Goal: Task Accomplishment & Management: Manage account settings

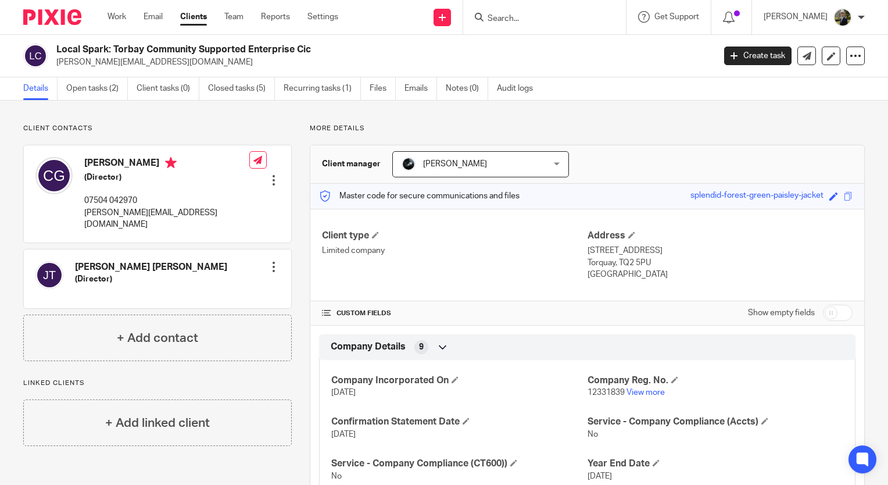
click at [53, 12] on img at bounding box center [52, 17] width 58 height 16
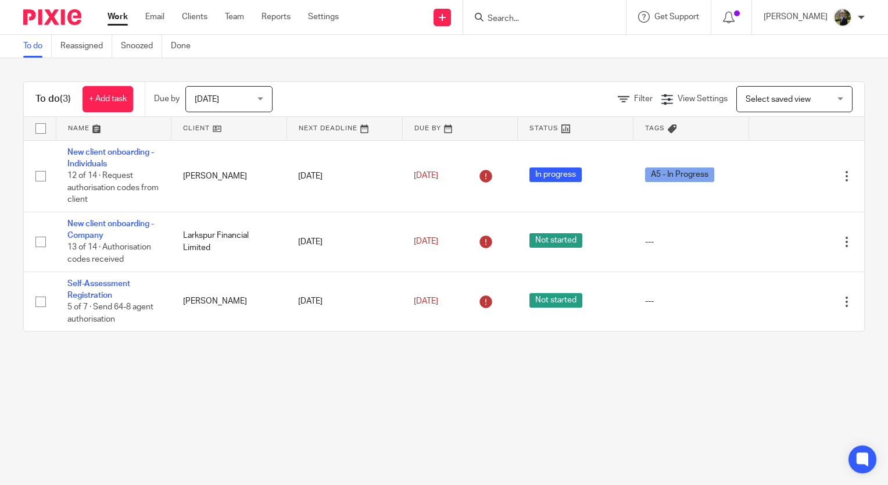
click at [228, 37] on div "To do Reassigned Snoozed Done" at bounding box center [444, 46] width 888 height 23
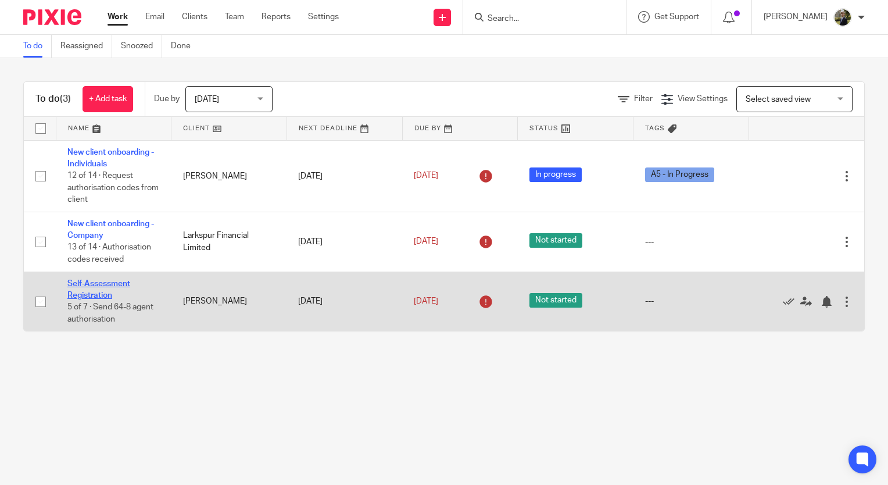
click at [87, 284] on link "Self-Assessment Registration" at bounding box center [98, 290] width 63 height 20
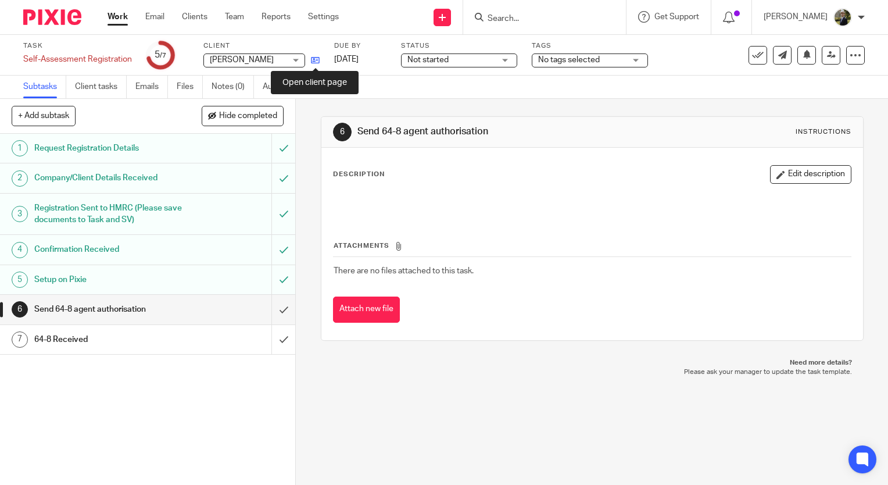
click at [314, 64] on icon at bounding box center [315, 60] width 9 height 9
click at [58, 22] on img at bounding box center [52, 17] width 58 height 16
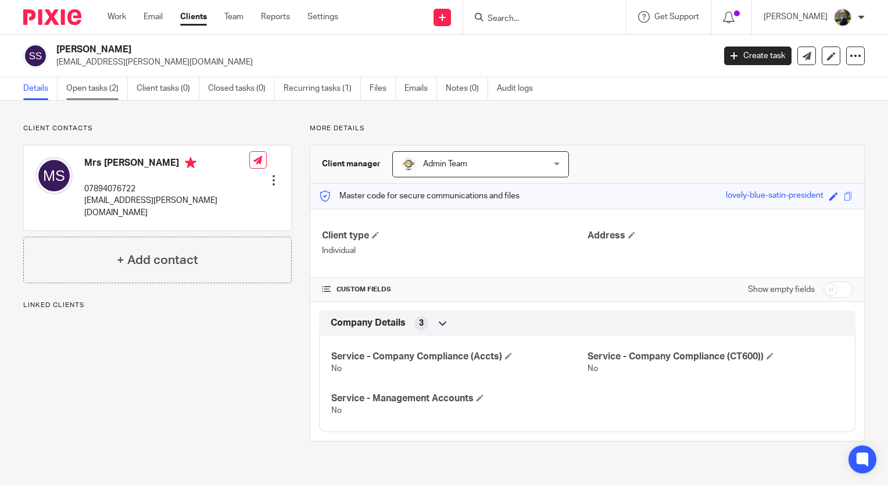
click at [109, 90] on link "Open tasks (2)" at bounding box center [97, 88] width 62 height 23
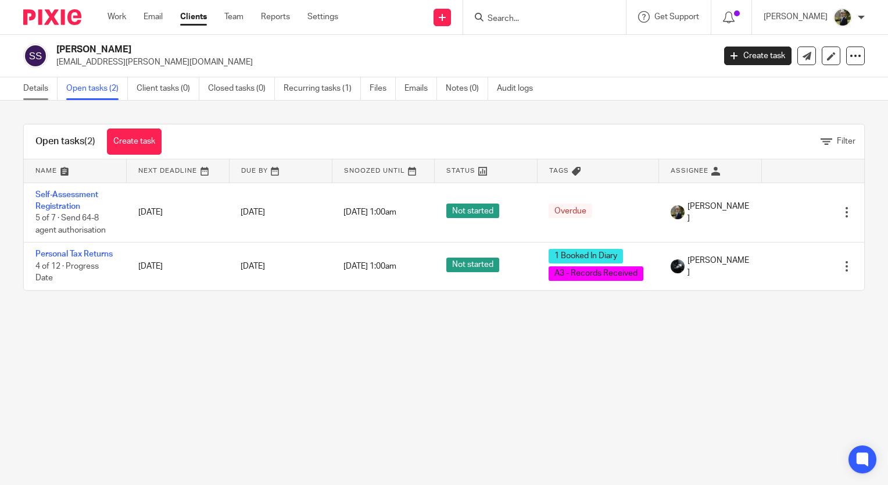
click at [34, 95] on link "Details" at bounding box center [40, 88] width 34 height 23
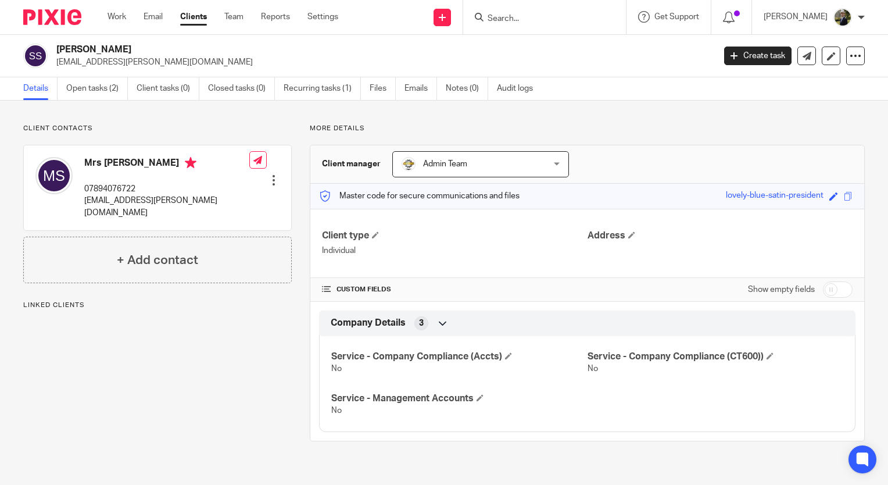
click at [39, 16] on img at bounding box center [52, 17] width 58 height 16
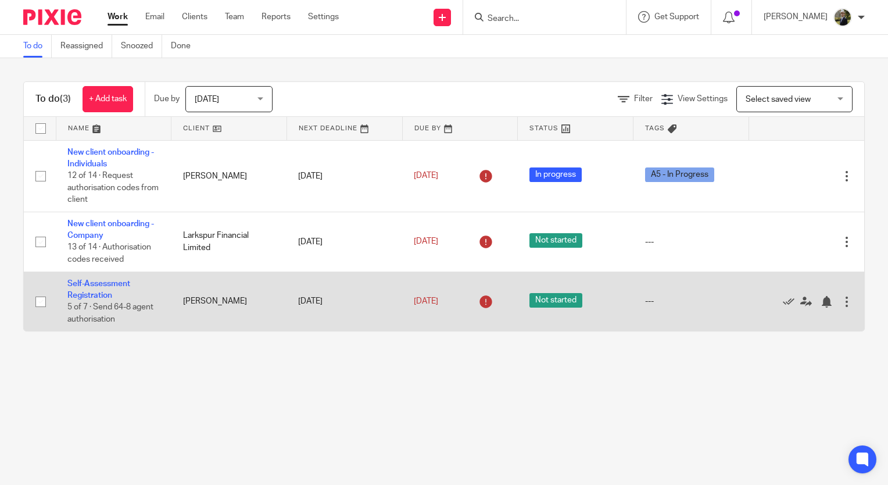
click at [88, 291] on td "Self-Assessment Registration 5 of 7 · Send 64-8 agent authorisation" at bounding box center [114, 300] width 116 height 59
click at [91, 278] on td "Self-Assessment Registration 5 of 7 · Send 64-8 agent authorisation" at bounding box center [114, 300] width 116 height 59
click at [88, 290] on td "Self-Assessment Registration 5 of 7 · Send 64-8 agent authorisation" at bounding box center [114, 300] width 116 height 59
click at [90, 287] on link "Self-Assessment Registration" at bounding box center [98, 290] width 63 height 20
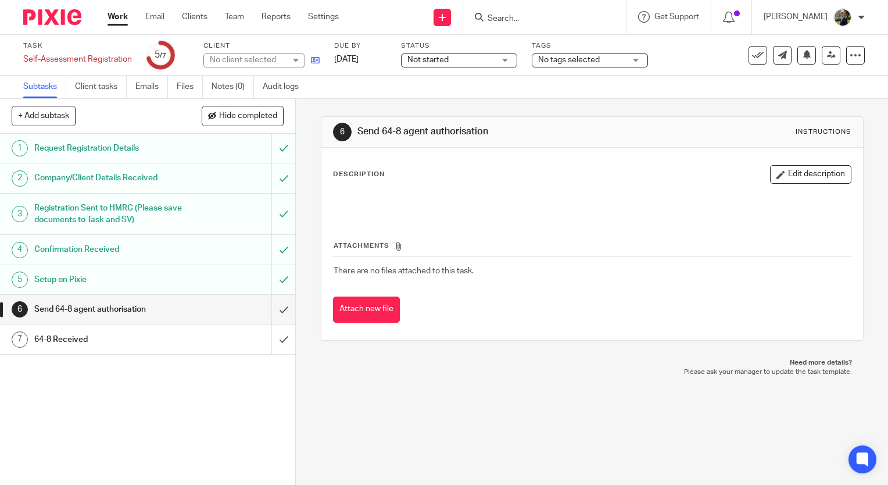
click at [309, 64] on link at bounding box center [312, 60] width 15 height 12
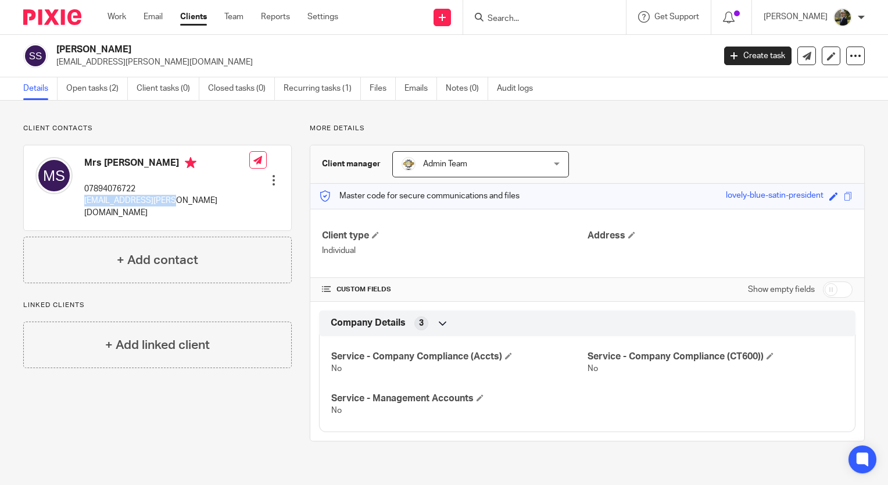
drag, startPoint x: 179, startPoint y: 199, endPoint x: 78, endPoint y: 202, distance: 100.6
click at [78, 202] on div "Mrs [PERSON_NAME] 07894076722 [EMAIL_ADDRESS][PERSON_NAME][DOMAIN_NAME] Edit co…" at bounding box center [157, 187] width 267 height 85
copy p "[EMAIL_ADDRESS][PERSON_NAME][DOMAIN_NAME]"
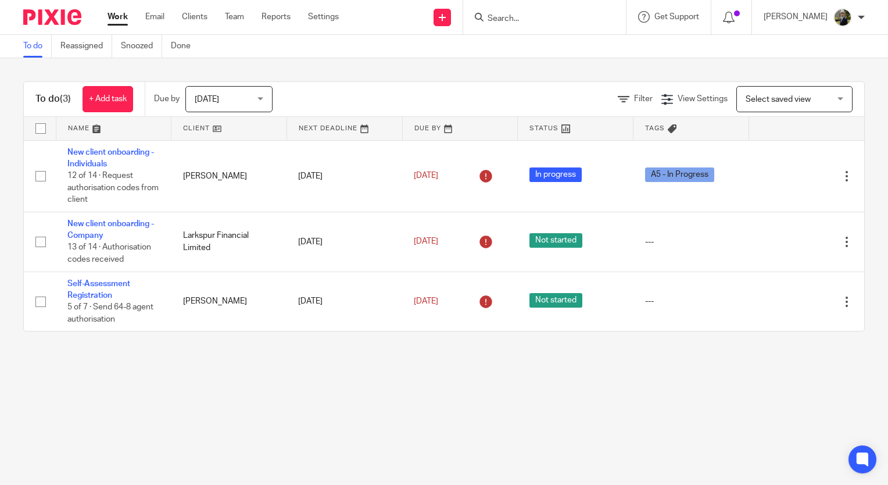
click at [560, 1] on div at bounding box center [544, 17] width 163 height 34
click at [546, 28] on div at bounding box center [544, 17] width 163 height 34
click at [537, 19] on input "Search" at bounding box center [538, 19] width 105 height 10
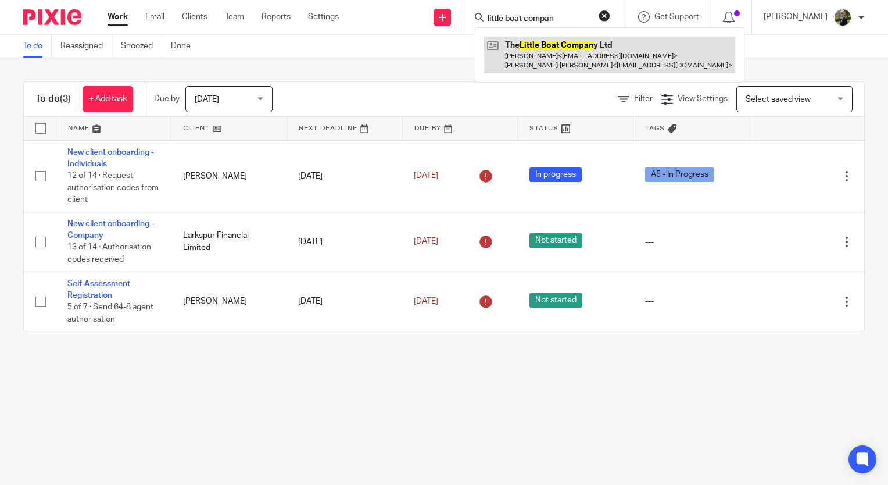
type input "little boat compan"
click at [538, 63] on link at bounding box center [609, 55] width 251 height 36
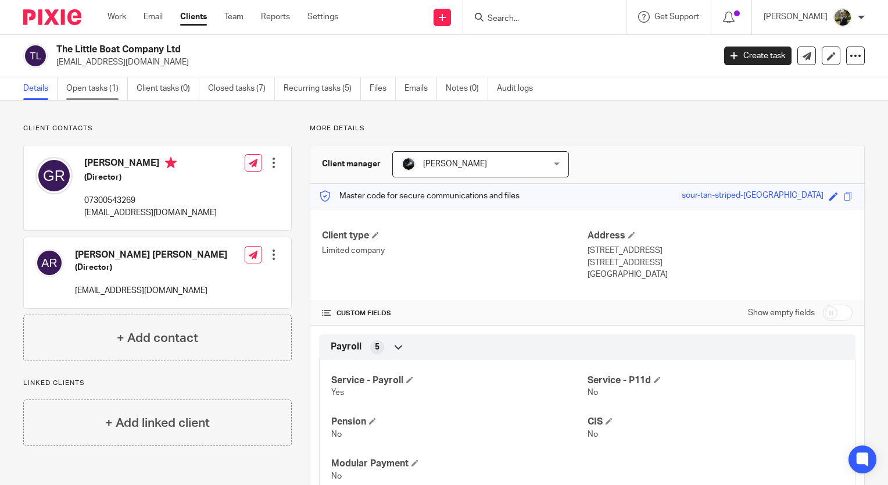
click at [101, 93] on link "Open tasks (1)" at bounding box center [97, 88] width 62 height 23
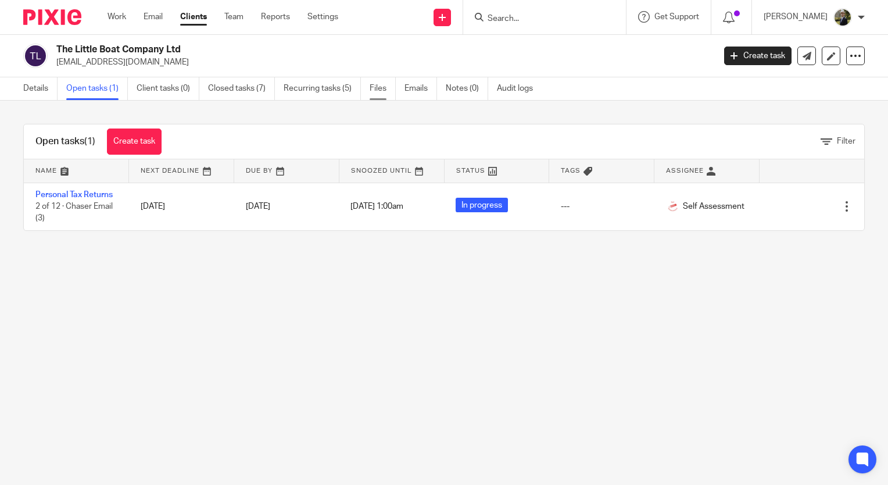
click at [374, 92] on link "Files" at bounding box center [383, 88] width 26 height 23
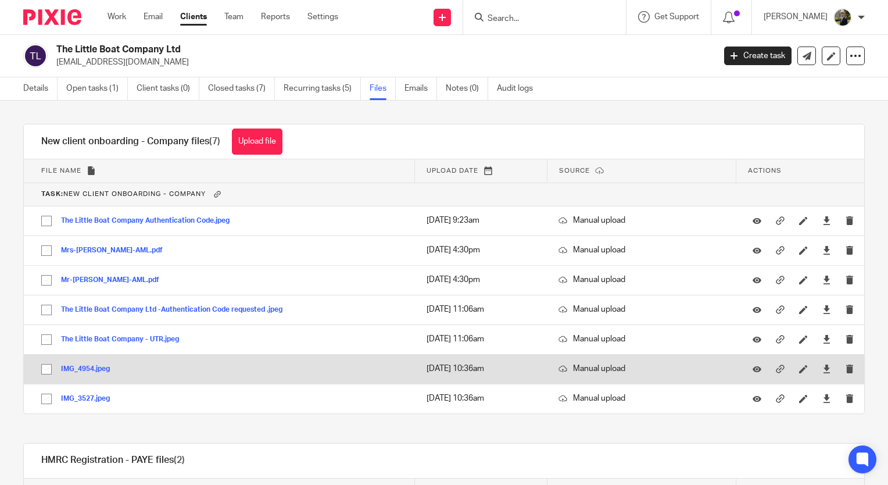
click at [103, 369] on button "IMG_4954.jpeg" at bounding box center [90, 369] width 58 height 8
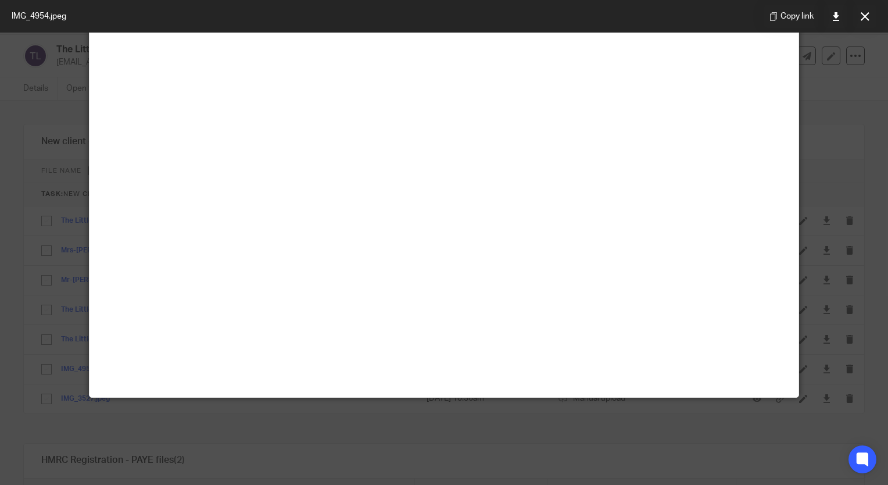
scroll to position [116, 0]
click at [57, 124] on div at bounding box center [444, 242] width 888 height 485
click at [861, 12] on icon at bounding box center [865, 16] width 9 height 9
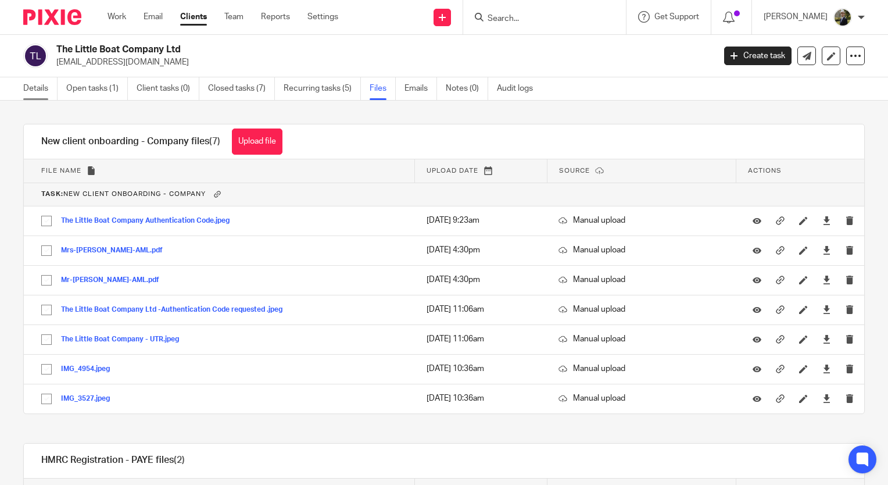
click at [38, 85] on link "Details" at bounding box center [40, 88] width 34 height 23
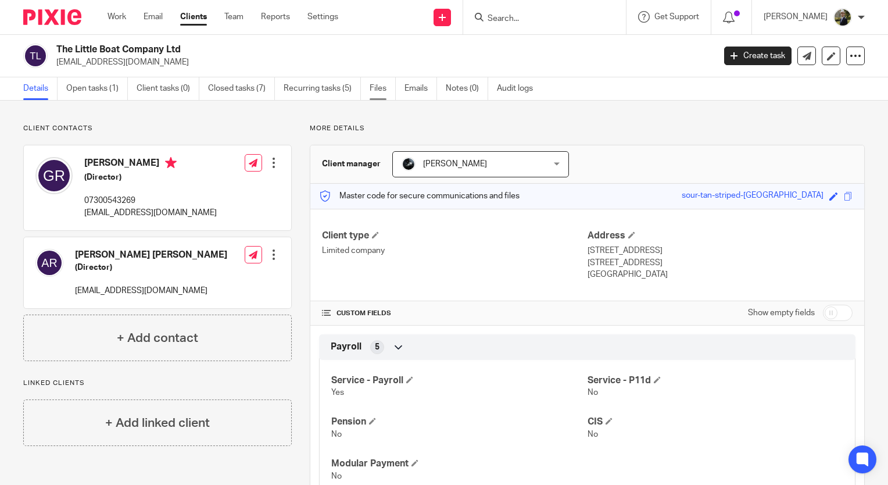
click at [377, 91] on link "Files" at bounding box center [383, 88] width 26 height 23
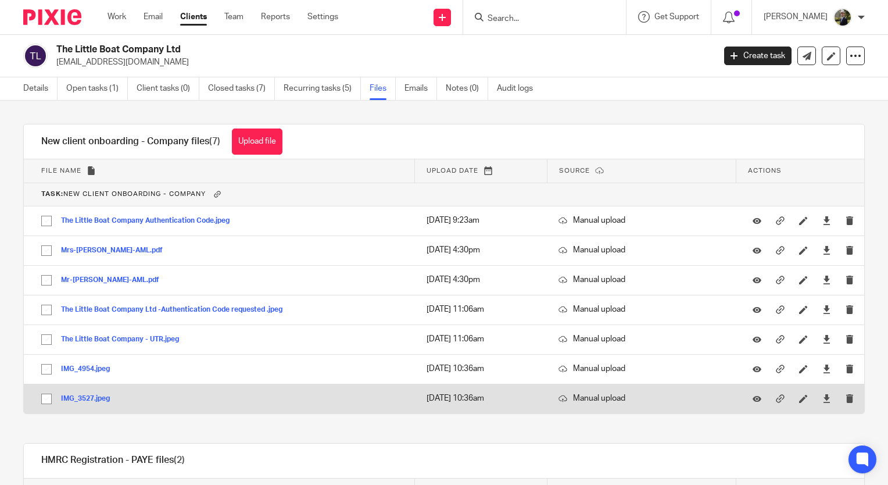
click at [80, 401] on button "IMG_3527.jpeg" at bounding box center [90, 399] width 58 height 8
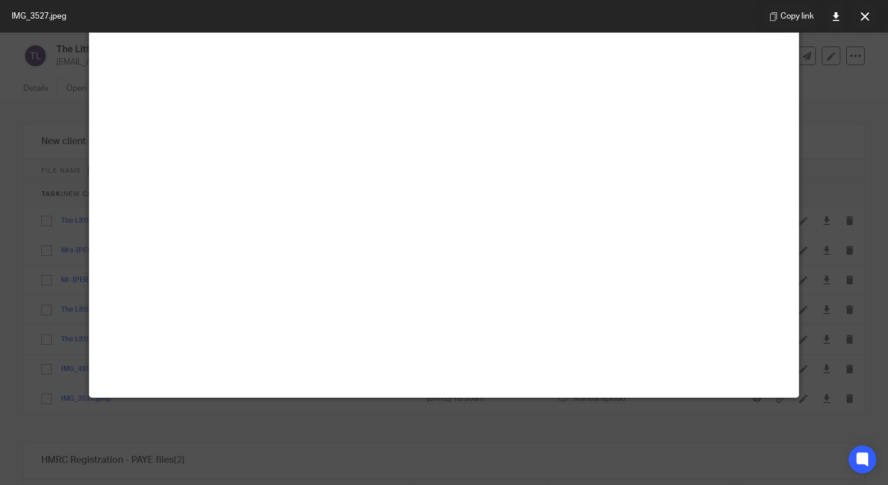
scroll to position [349, 0]
click at [72, 238] on div at bounding box center [444, 242] width 888 height 485
click at [854, 16] on button at bounding box center [864, 16] width 23 height 23
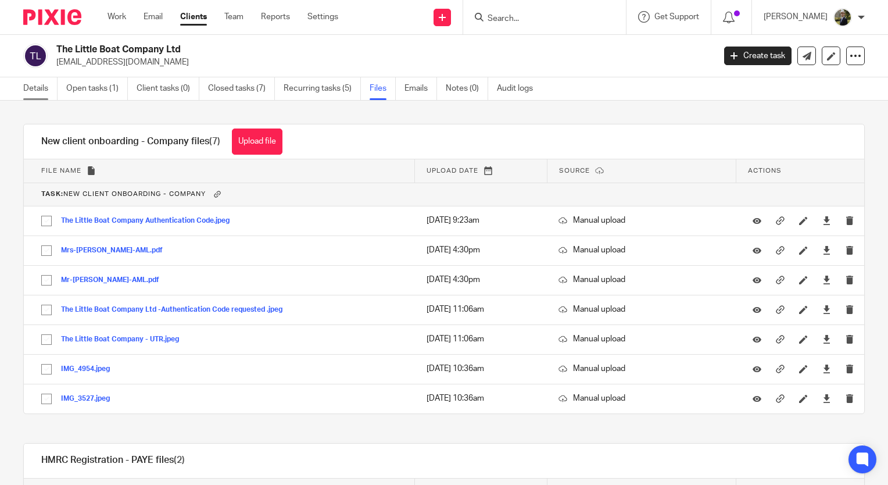
click at [30, 87] on link "Details" at bounding box center [40, 88] width 34 height 23
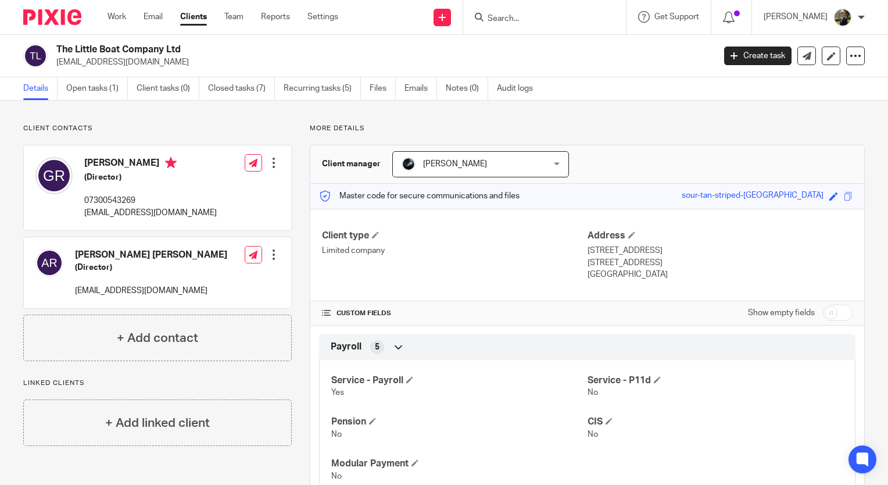
click at [529, 24] on form at bounding box center [548, 17] width 124 height 15
click at [524, 17] on input "Search" at bounding box center [538, 19] width 105 height 10
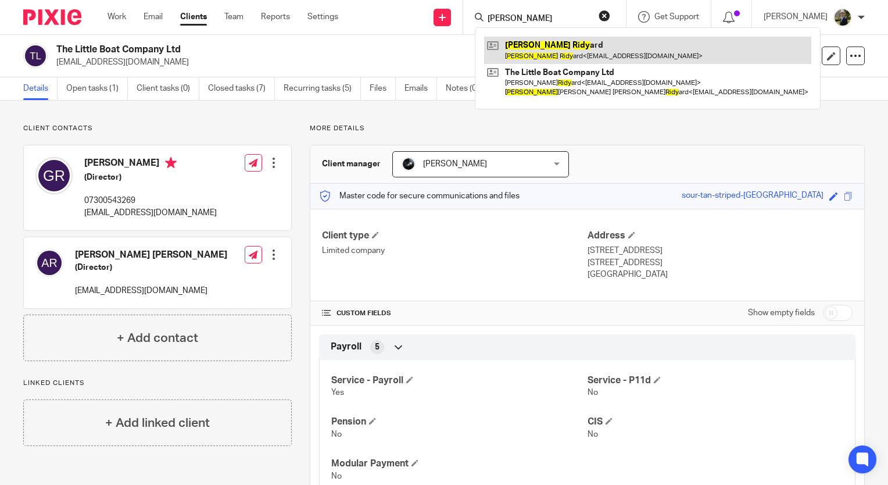
type input "alexandra ridy"
click at [576, 48] on link at bounding box center [647, 50] width 327 height 27
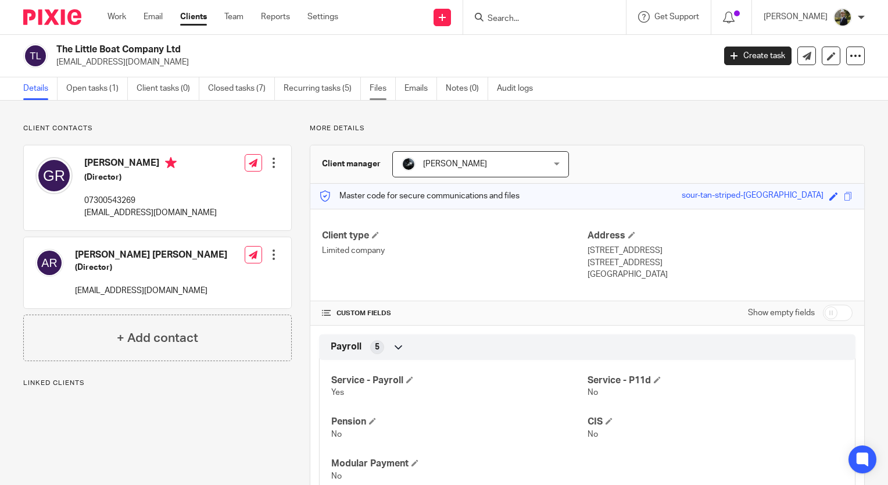
click at [370, 87] on link "Files" at bounding box center [383, 88] width 26 height 23
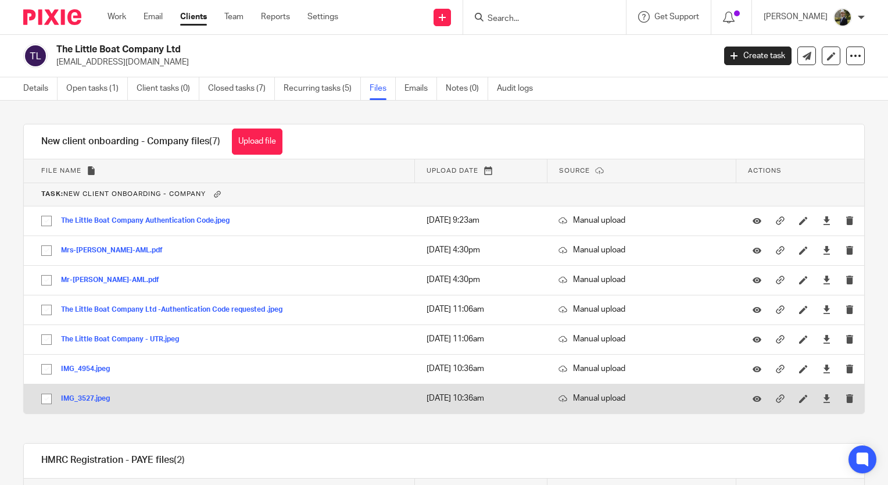
click at [74, 400] on button "IMG_3527.jpeg" at bounding box center [90, 399] width 58 height 8
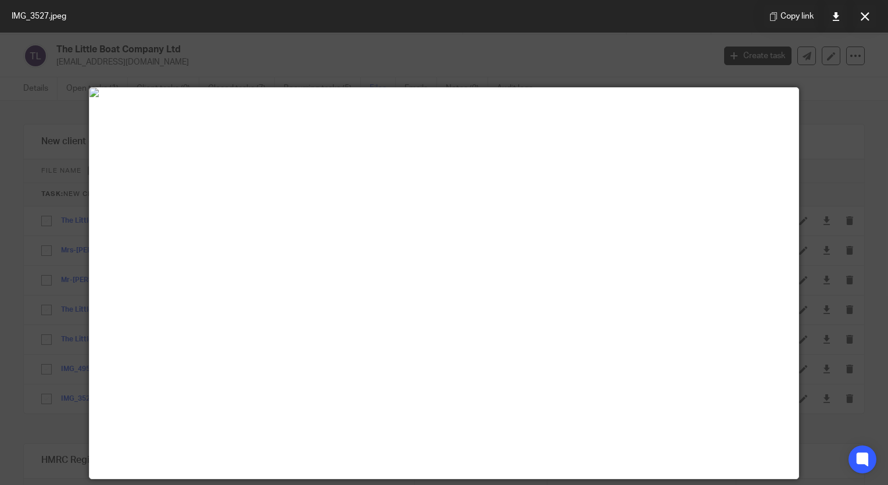
click at [128, 43] on div at bounding box center [444, 242] width 888 height 485
click at [341, 52] on div at bounding box center [444, 242] width 888 height 485
click at [862, 18] on icon at bounding box center [865, 16] width 9 height 9
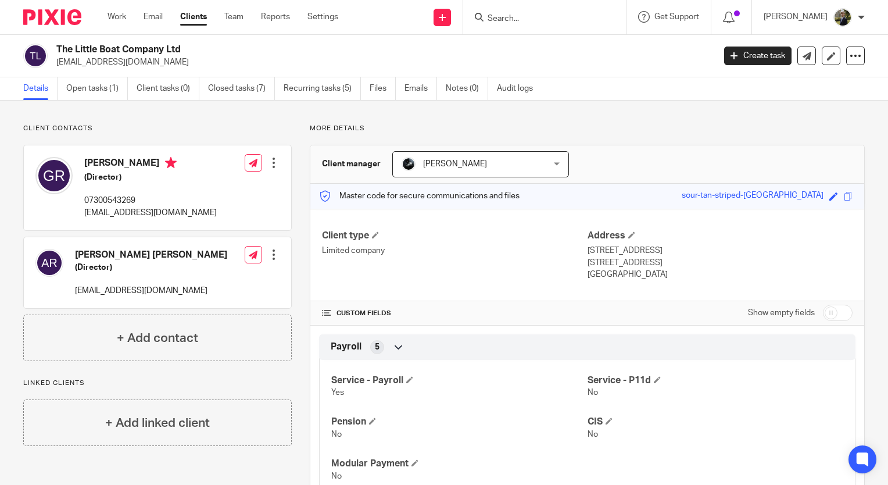
click at [536, 17] on input "Search" at bounding box center [538, 19] width 105 height 10
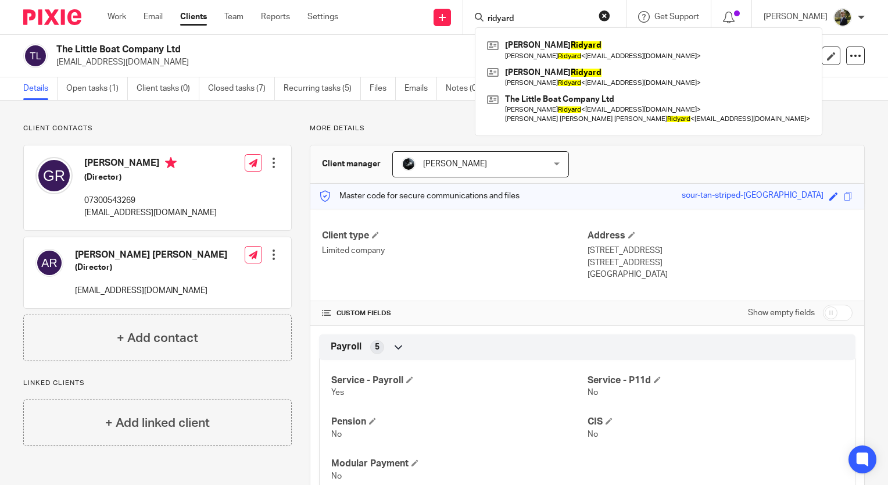
type input "ridyard"
